Goal: Check status: Check status

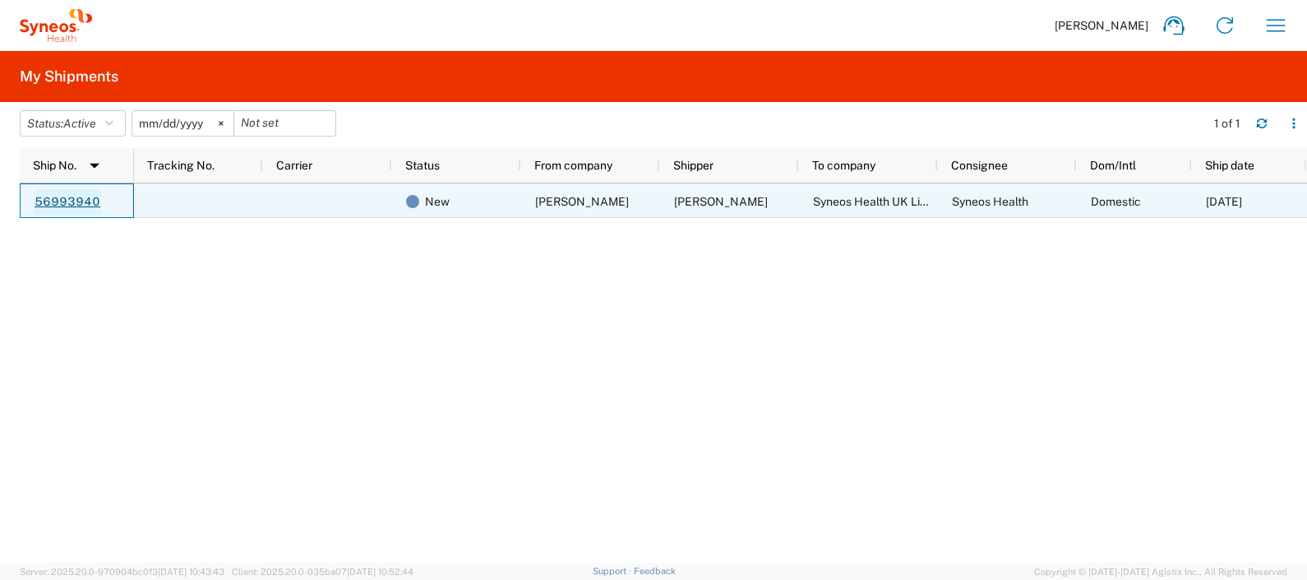
click at [48, 205] on link "56993940" at bounding box center [67, 202] width 67 height 26
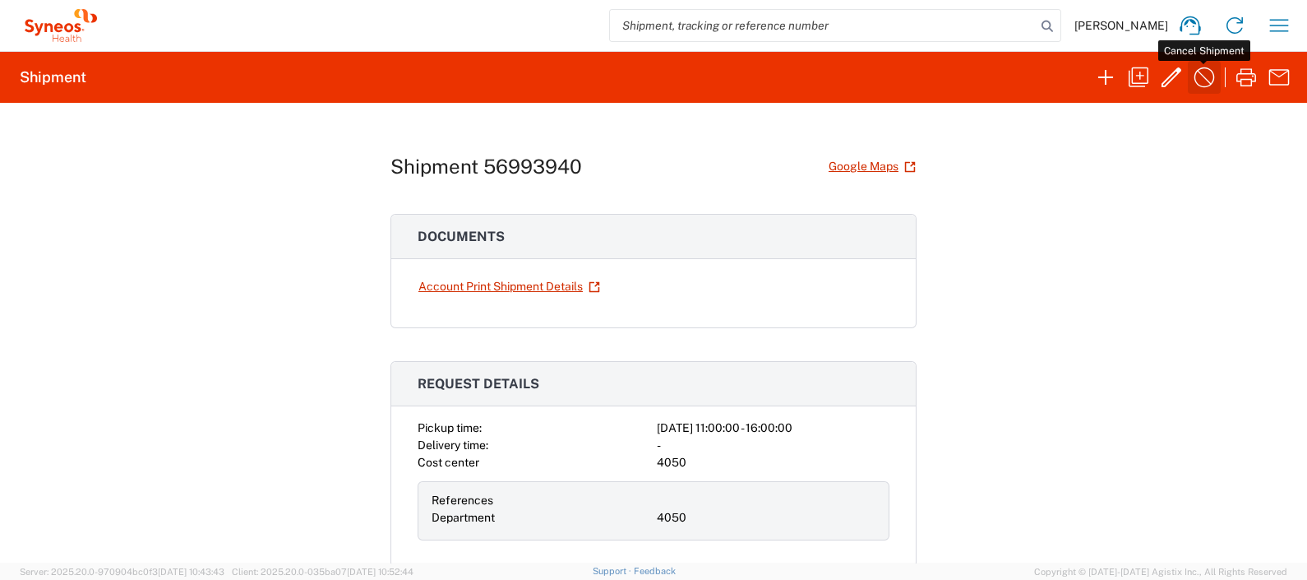
click at [1194, 79] on icon "button" at bounding box center [1204, 77] width 26 height 26
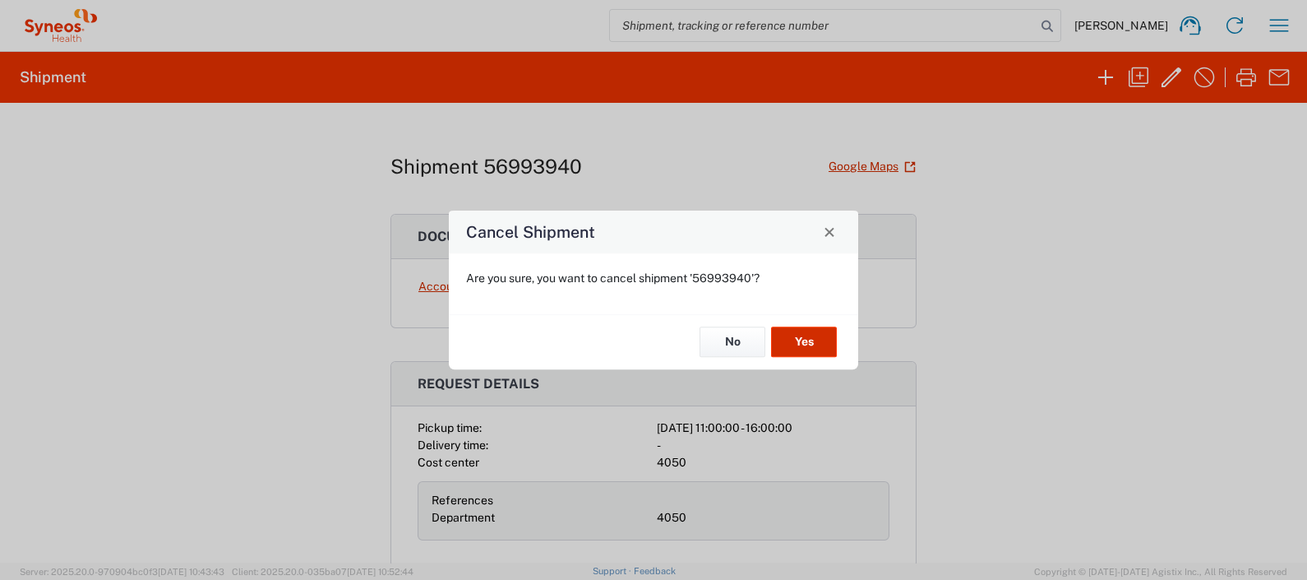
click at [822, 337] on button "Yes" at bounding box center [804, 342] width 66 height 30
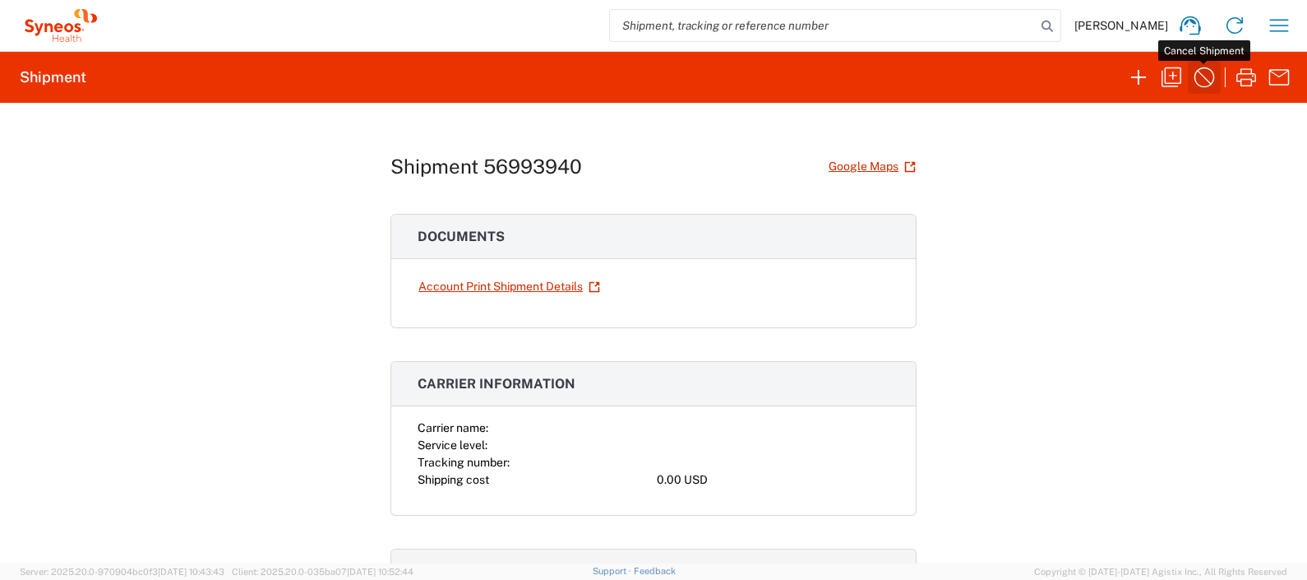
click at [1198, 80] on icon "button" at bounding box center [1204, 77] width 26 height 26
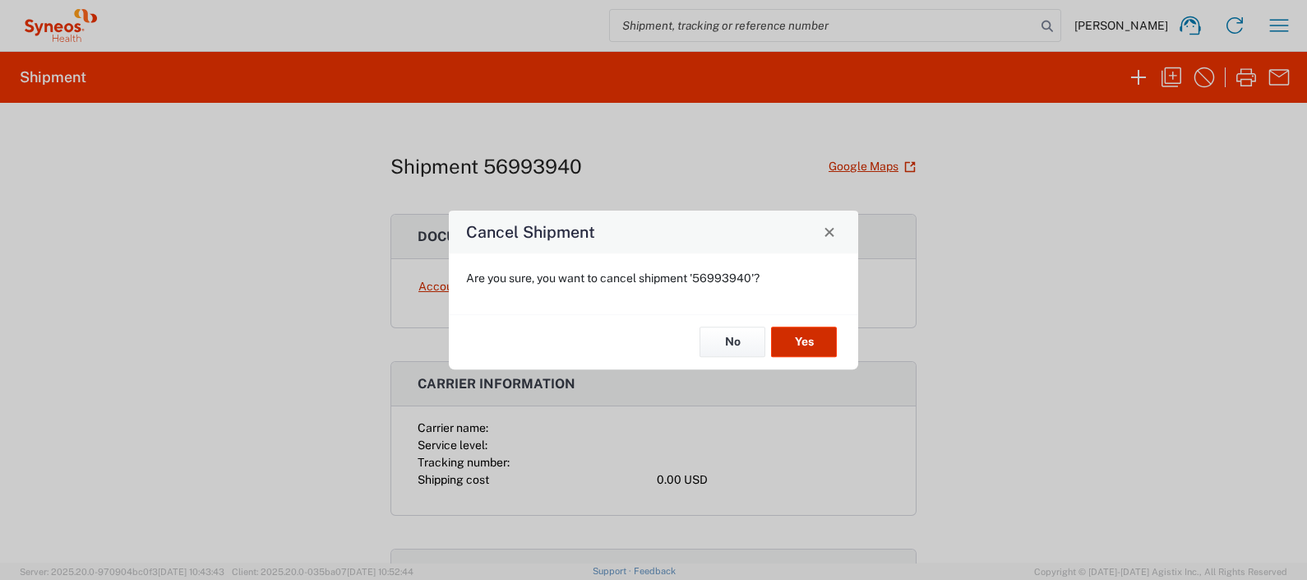
click at [803, 339] on button "Yes" at bounding box center [804, 342] width 66 height 30
